Goal: Navigation & Orientation: Go to known website

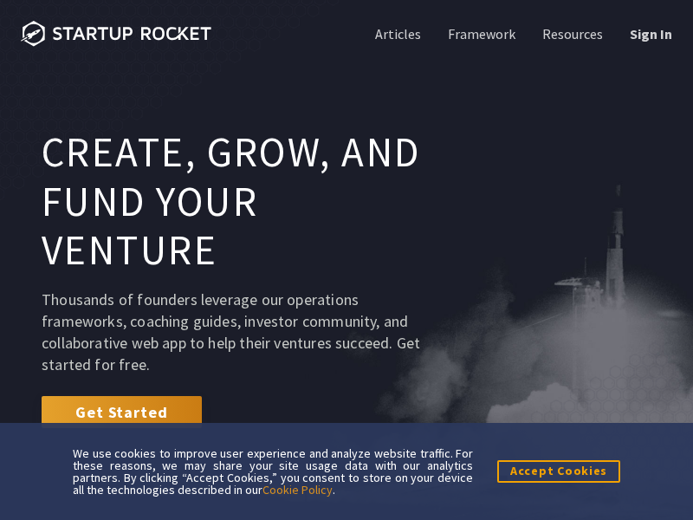
click at [649, 34] on link "Sign In" at bounding box center [649, 33] width 46 height 19
